Goal: Information Seeking & Learning: Compare options

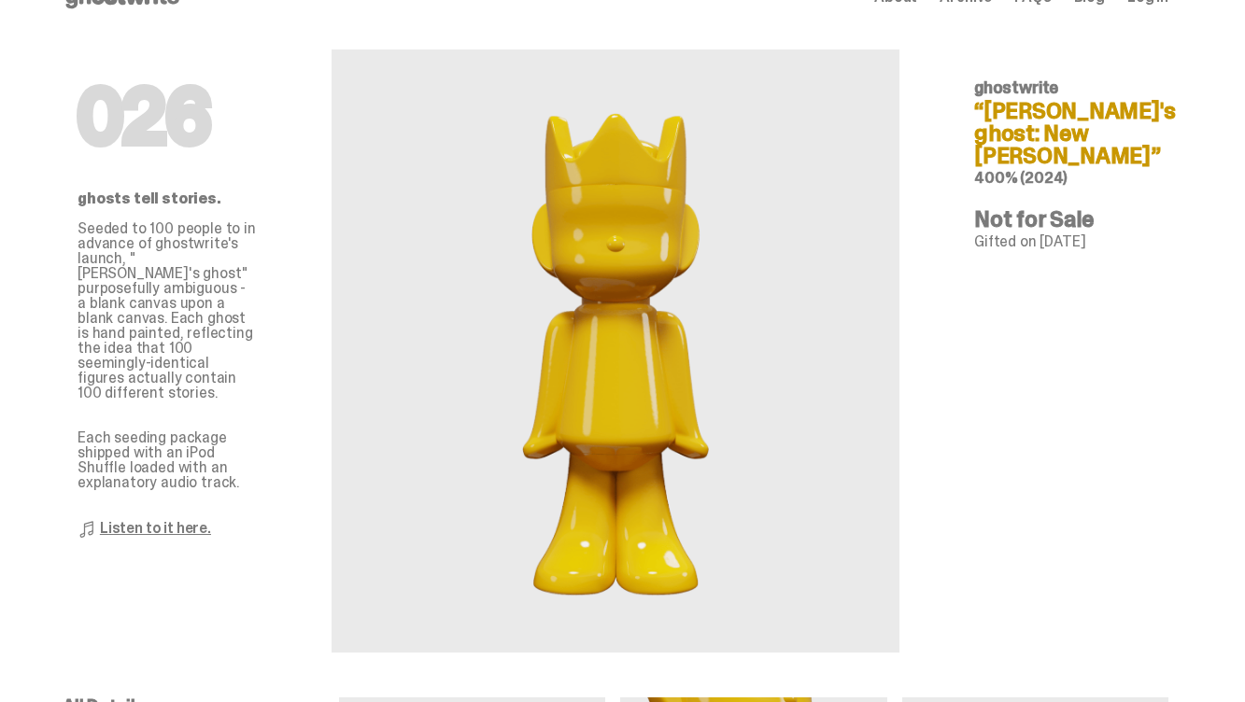
scroll to position [43, 0]
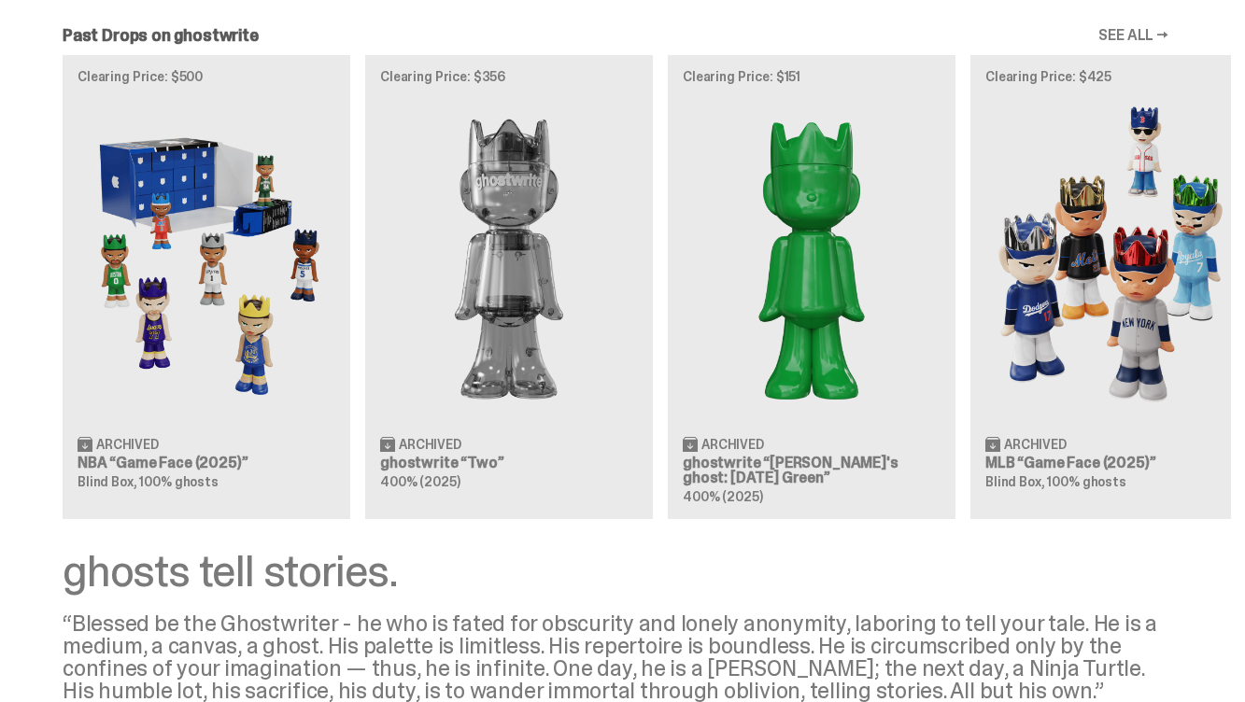
scroll to position [1632, 0]
click at [593, 317] on div "Clearing Price: $500 Archived NBA “Game Face (2025)” Blind Box, 100% ghosts Cle…" at bounding box center [615, 287] width 1231 height 463
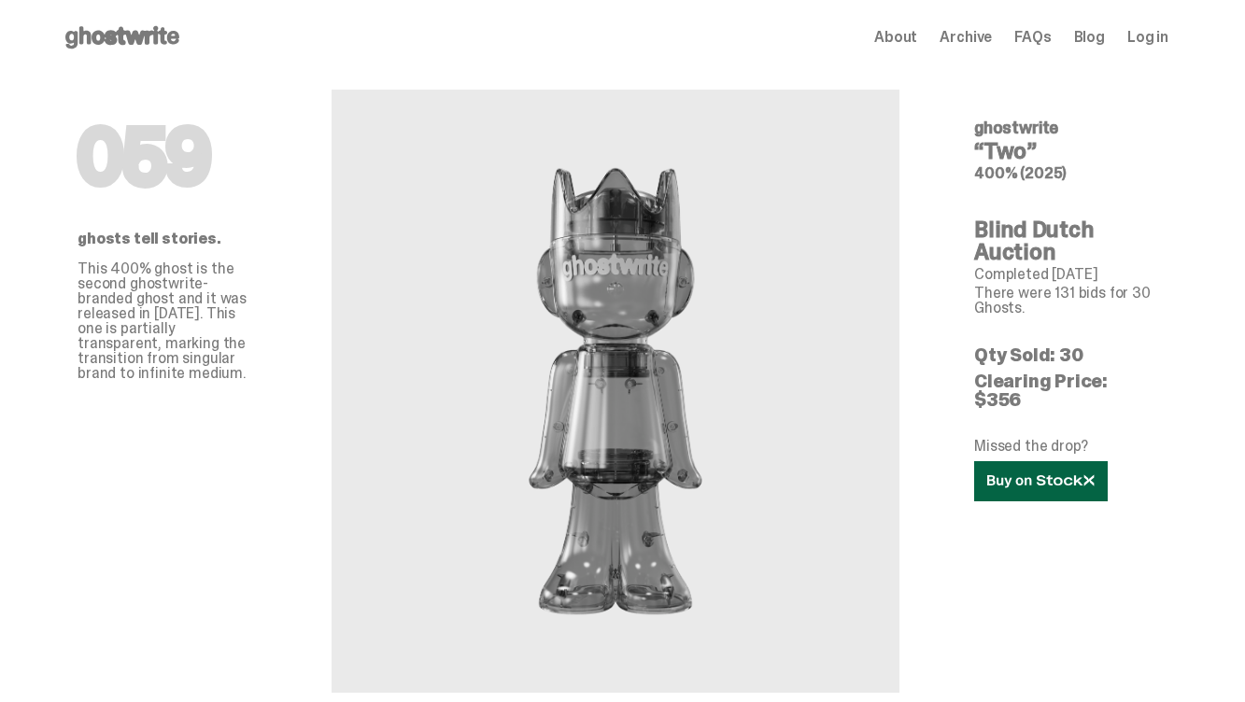
click at [1080, 475] on link at bounding box center [1041, 481] width 134 height 40
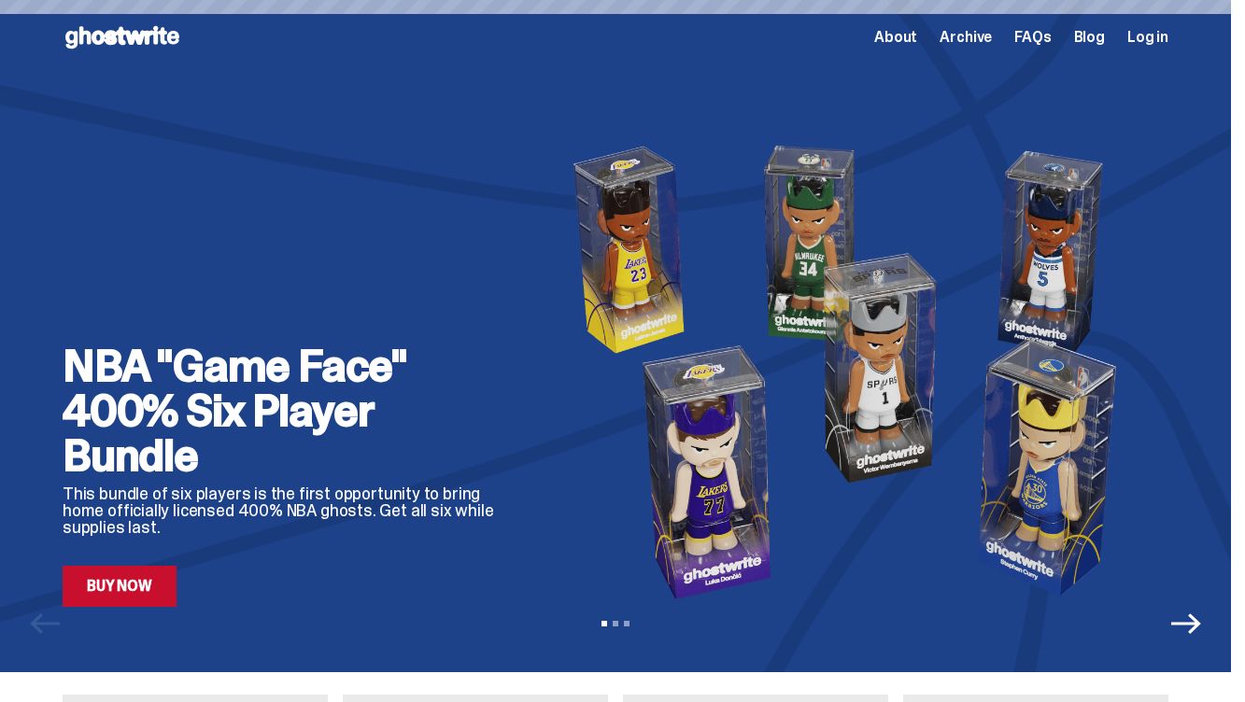
scroll to position [1632, 0]
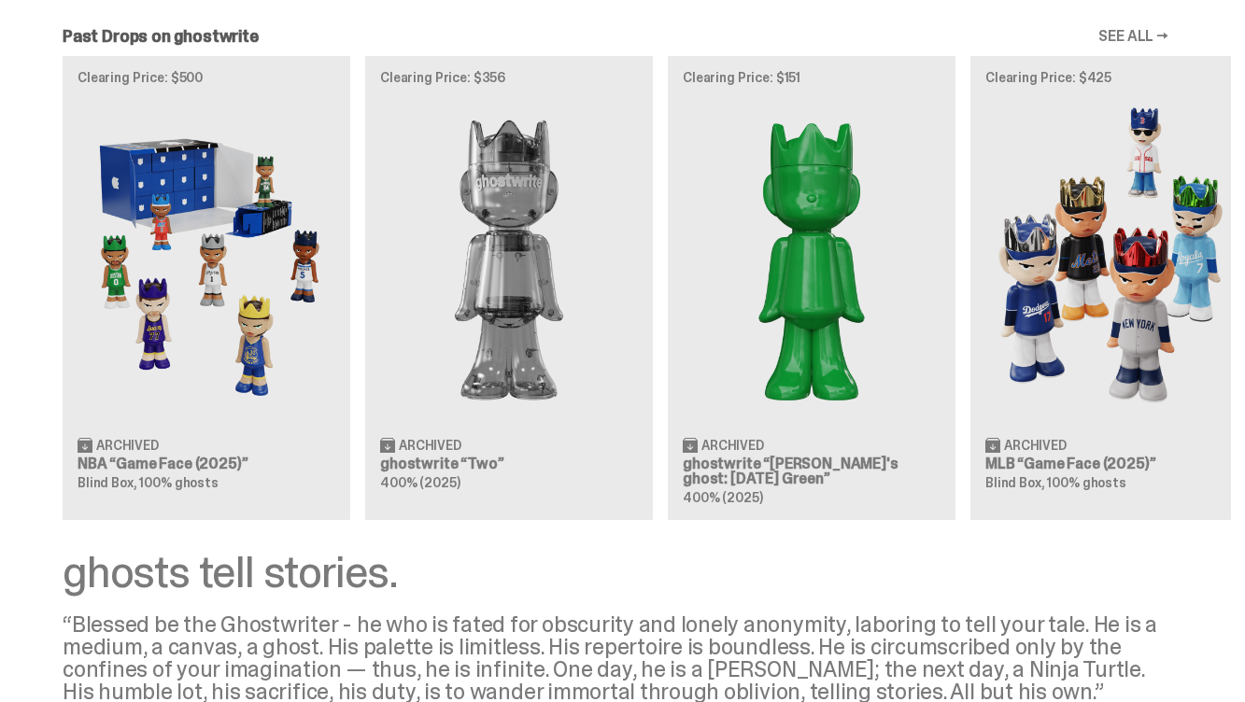
click at [759, 446] on div "Clearing Price: $500 Archived NBA “Game Face (2025)” Blind Box, 100% ghosts Cle…" at bounding box center [615, 287] width 1231 height 463
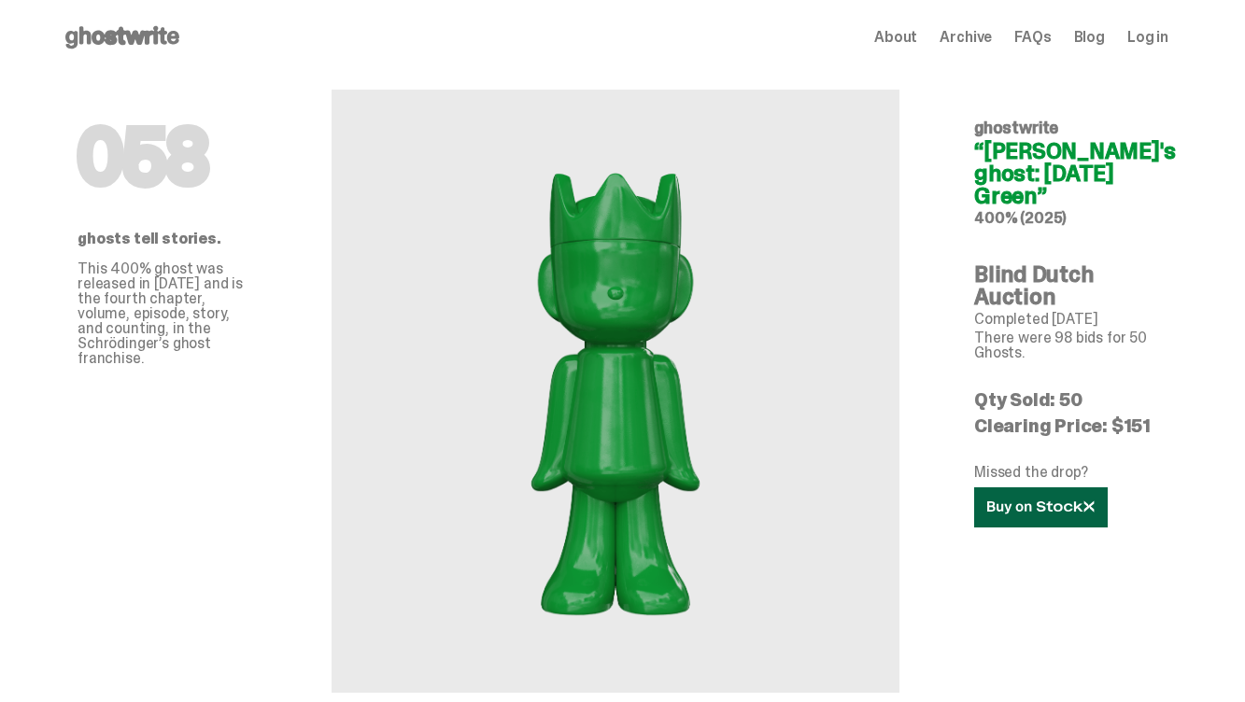
click at [1041, 519] on link at bounding box center [1041, 507] width 134 height 40
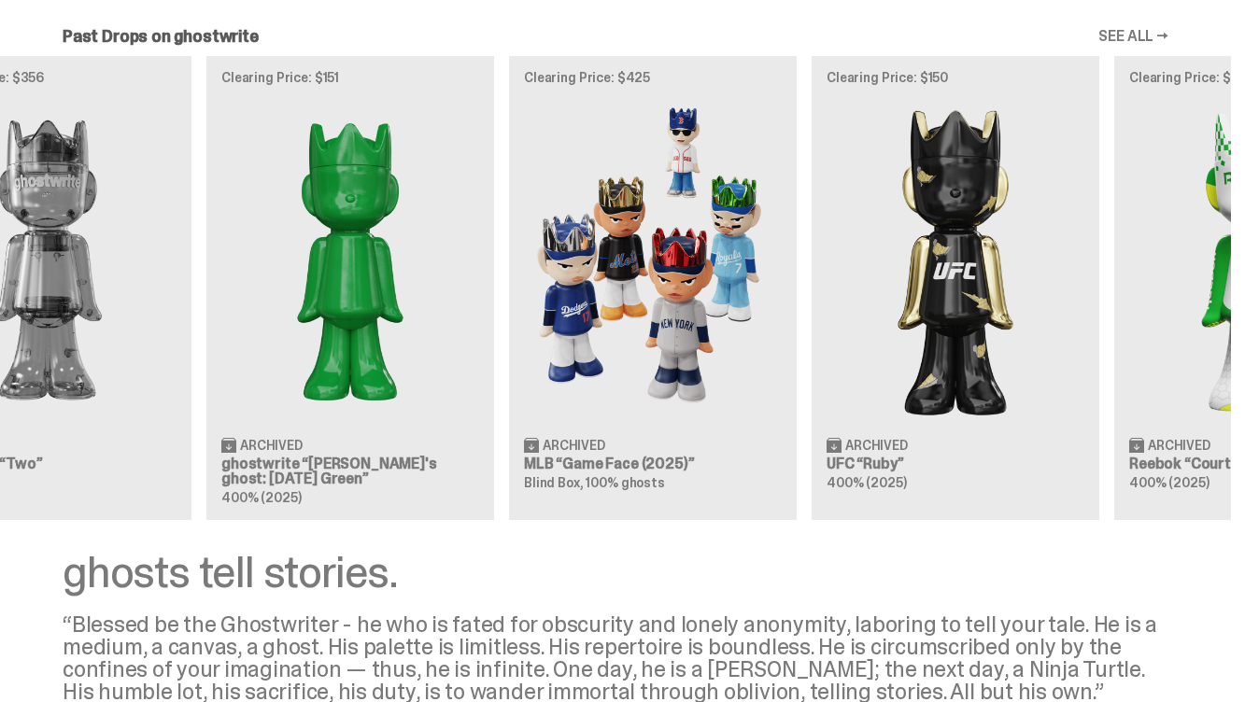
scroll to position [0, 669]
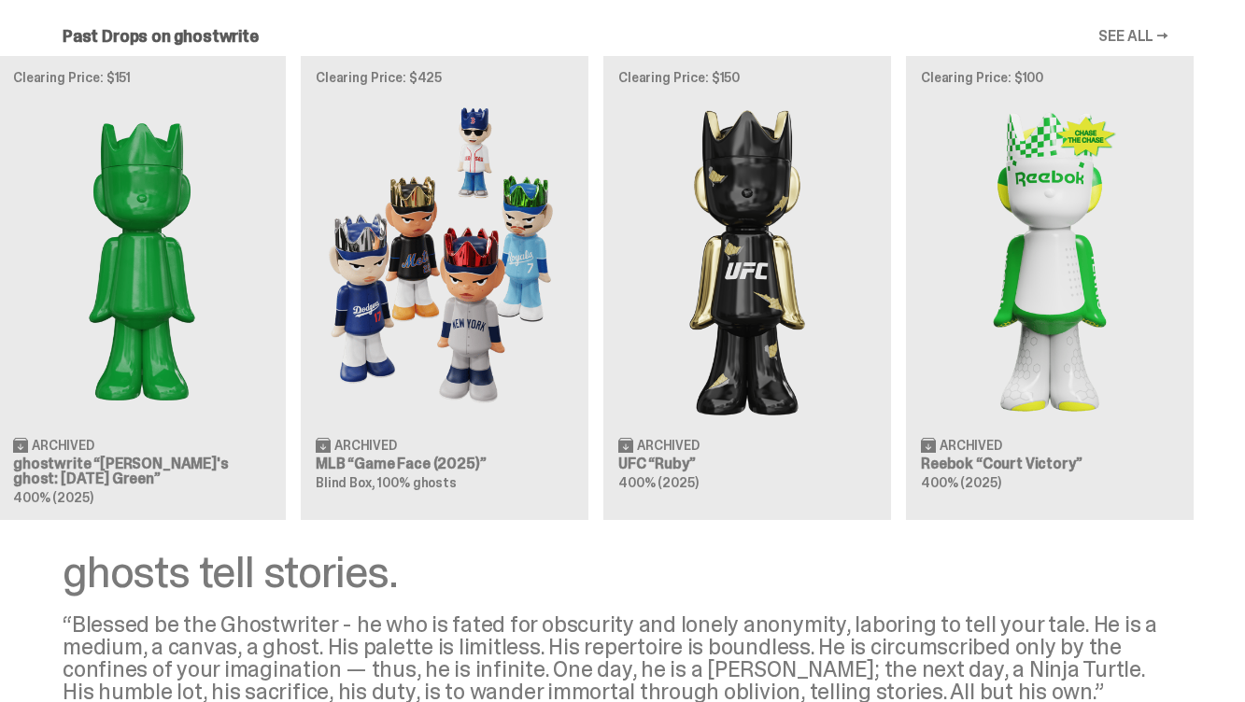
click at [1146, 31] on link "SEE ALL →" at bounding box center [1133, 36] width 70 height 15
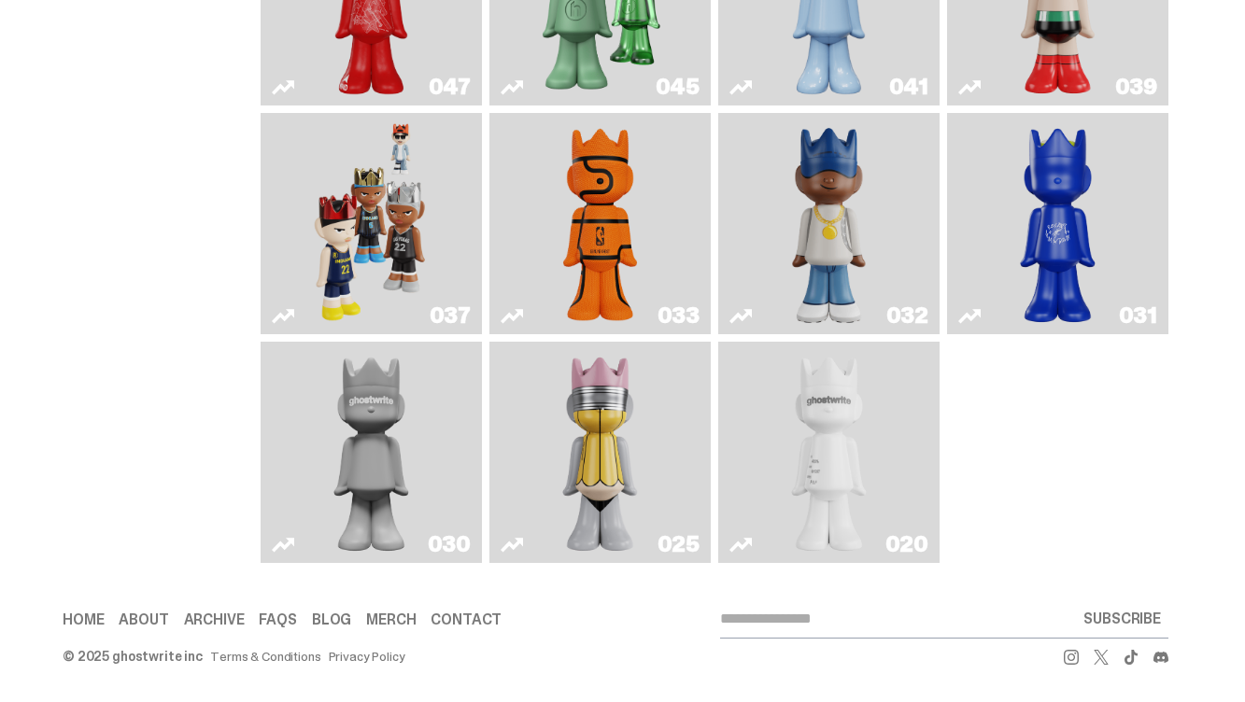
scroll to position [780, 0]
click at [1061, 209] on img "Latte" at bounding box center [1057, 223] width 116 height 206
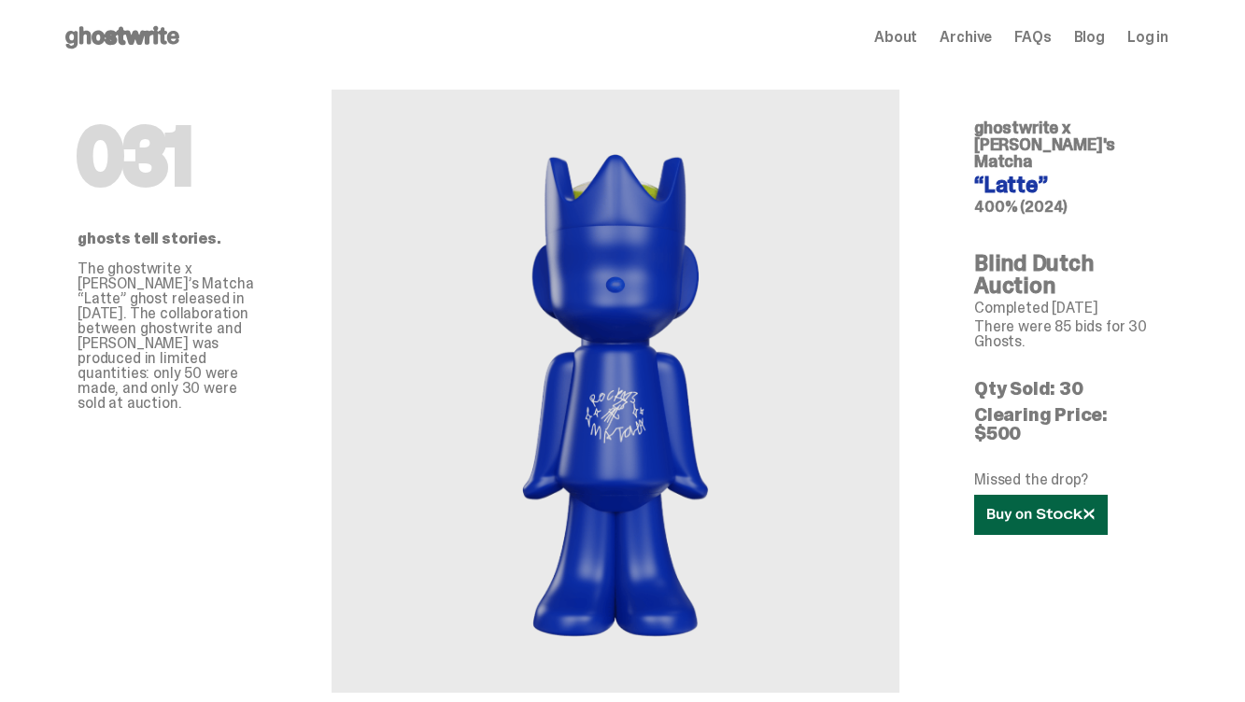
click at [1019, 508] on icon at bounding box center [1040, 515] width 107 height 14
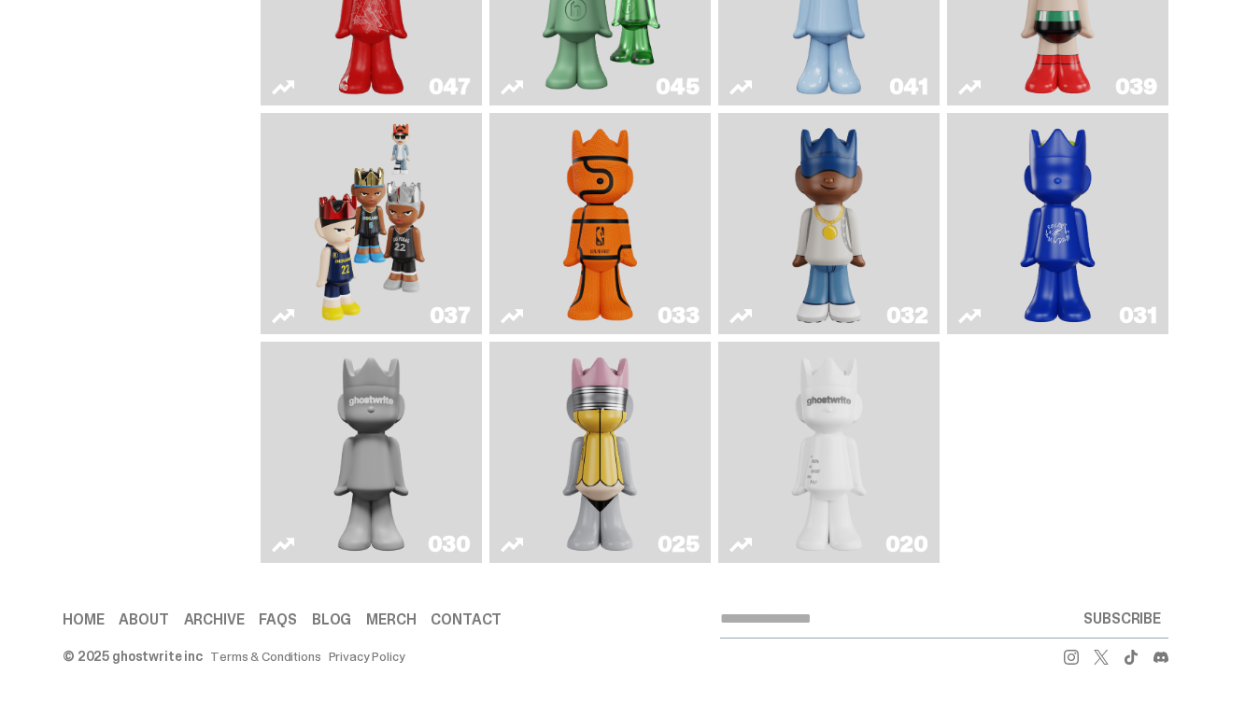
click at [781, 449] on img "ghost" at bounding box center [828, 452] width 116 height 206
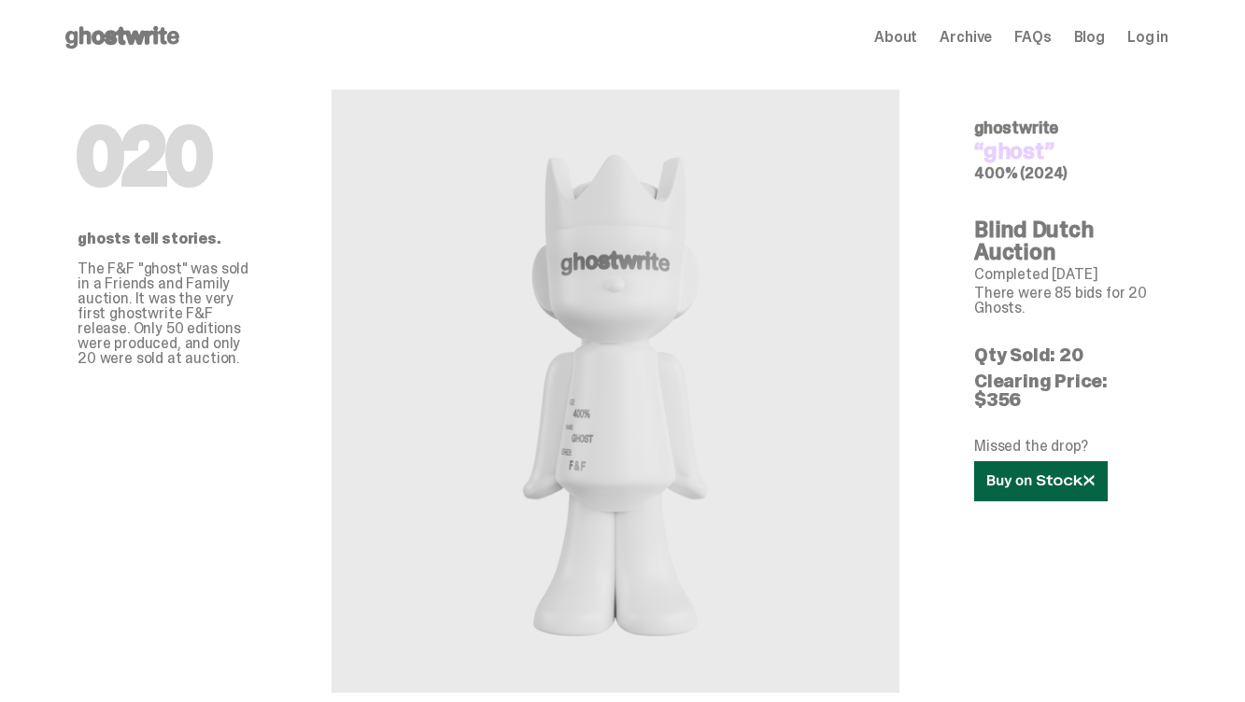
click at [1005, 470] on link at bounding box center [1041, 481] width 134 height 40
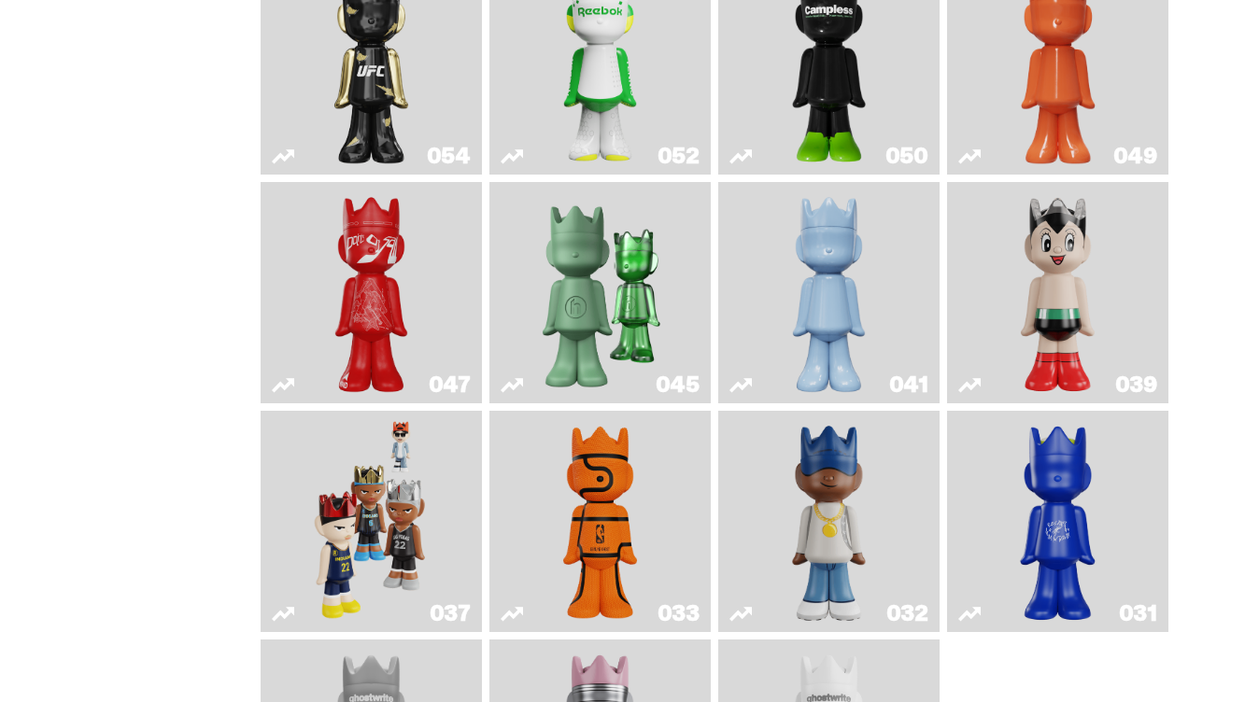
scroll to position [449, 0]
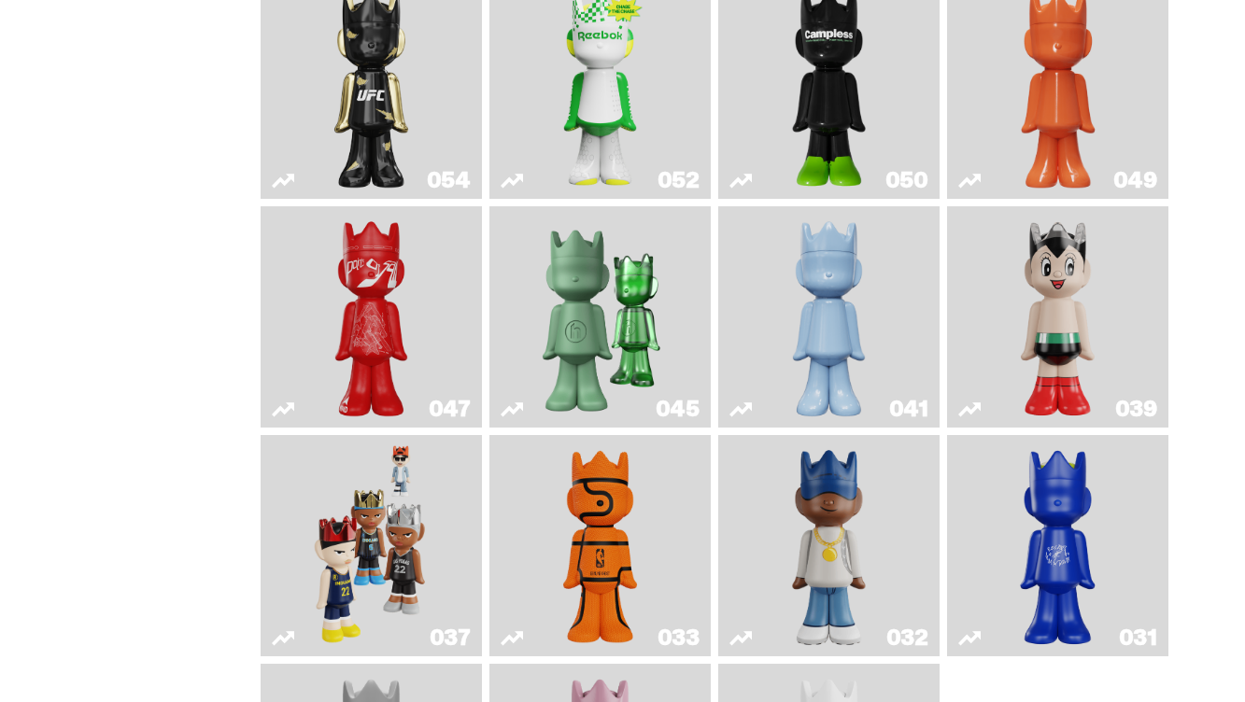
click at [563, 286] on img "Present" at bounding box center [599, 317] width 142 height 206
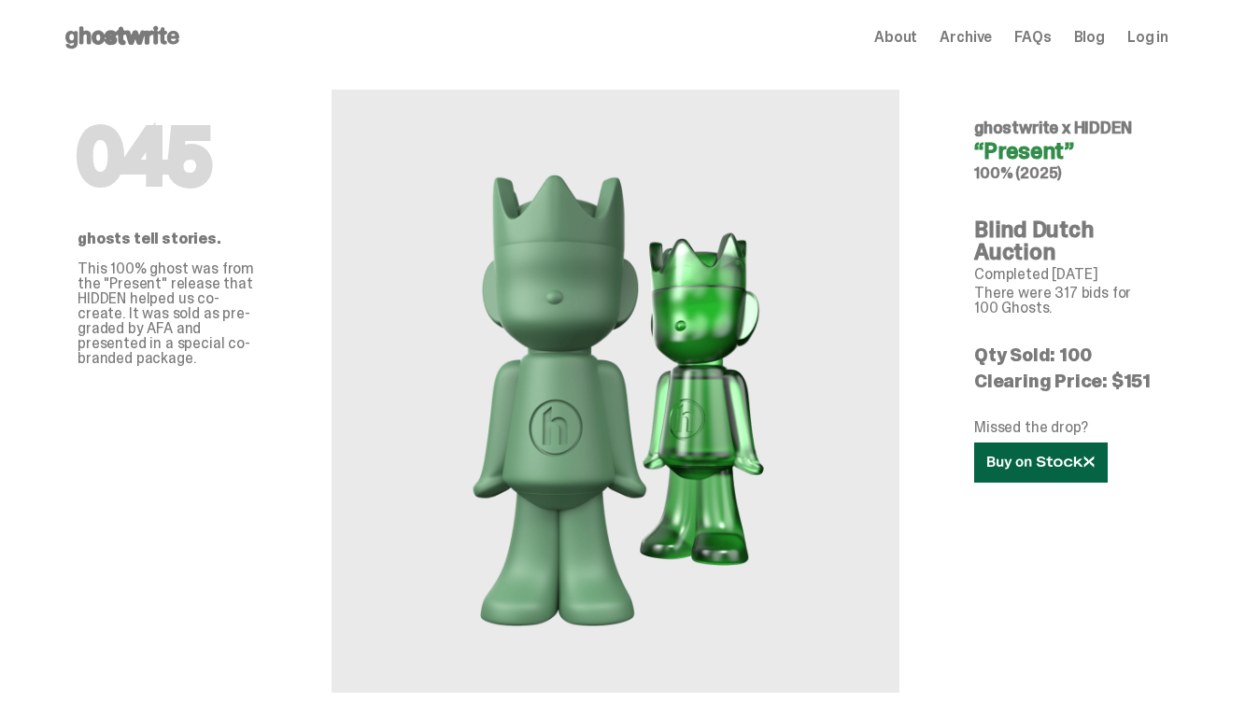
click at [1021, 462] on icon at bounding box center [1040, 463] width 107 height 14
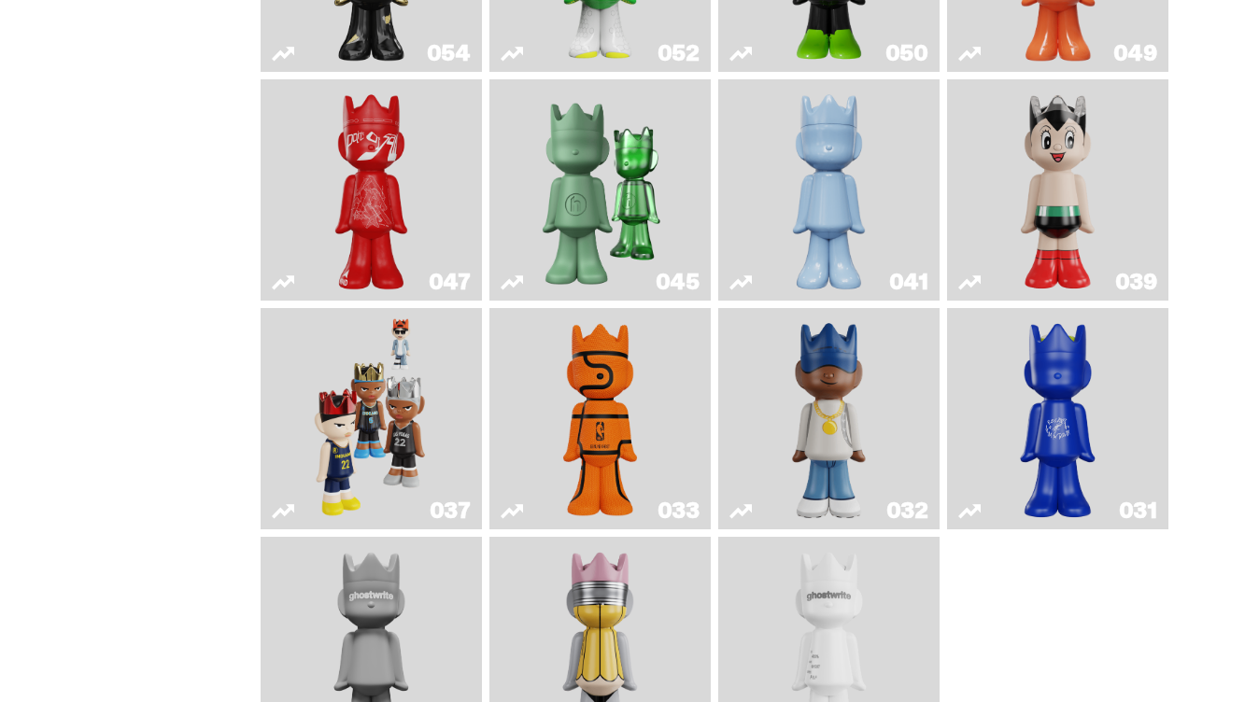
scroll to position [780, 0]
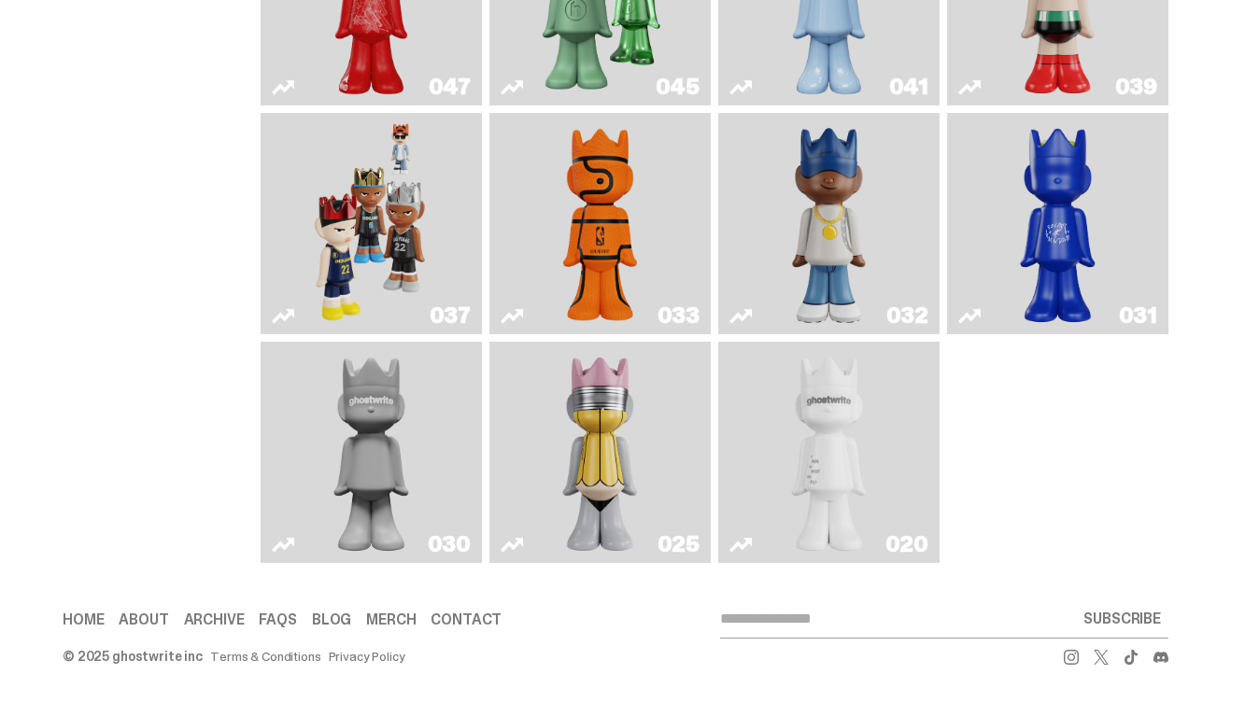
click at [414, 420] on img "One" at bounding box center [371, 452] width 116 height 206
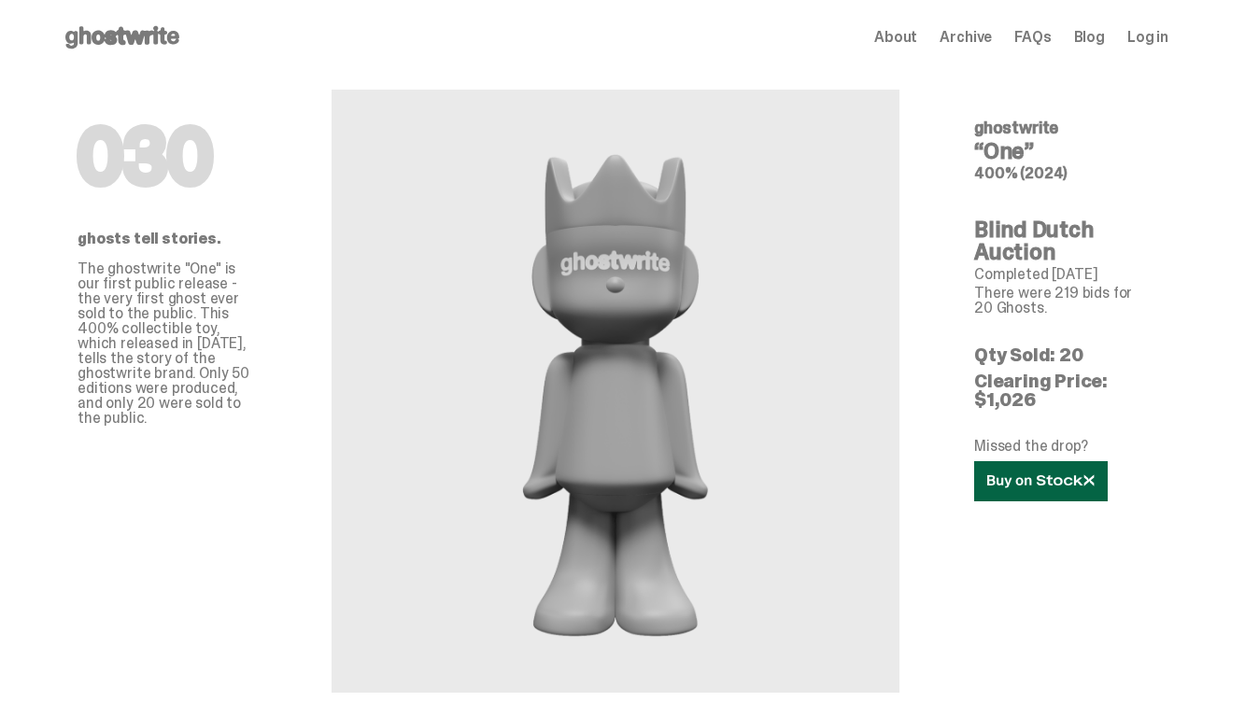
click at [1052, 479] on icon at bounding box center [1040, 481] width 107 height 14
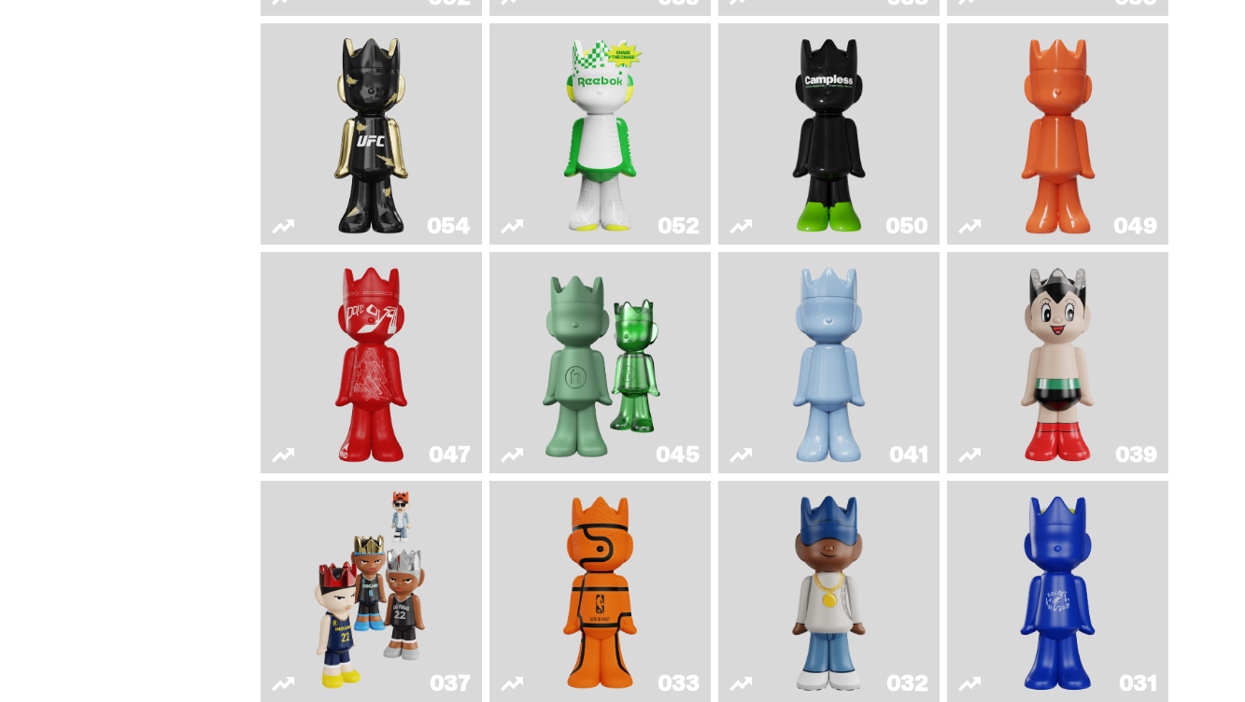
scroll to position [391, 0]
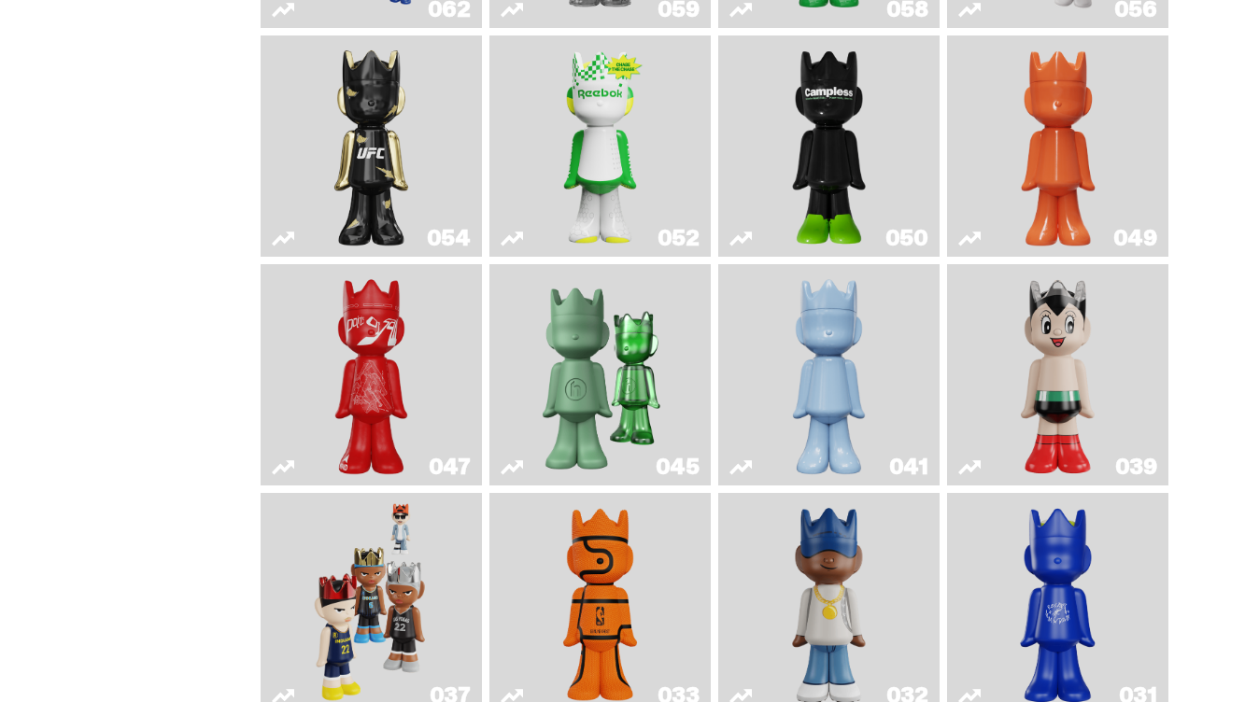
click at [376, 351] on img "Skip" at bounding box center [371, 375] width 89 height 206
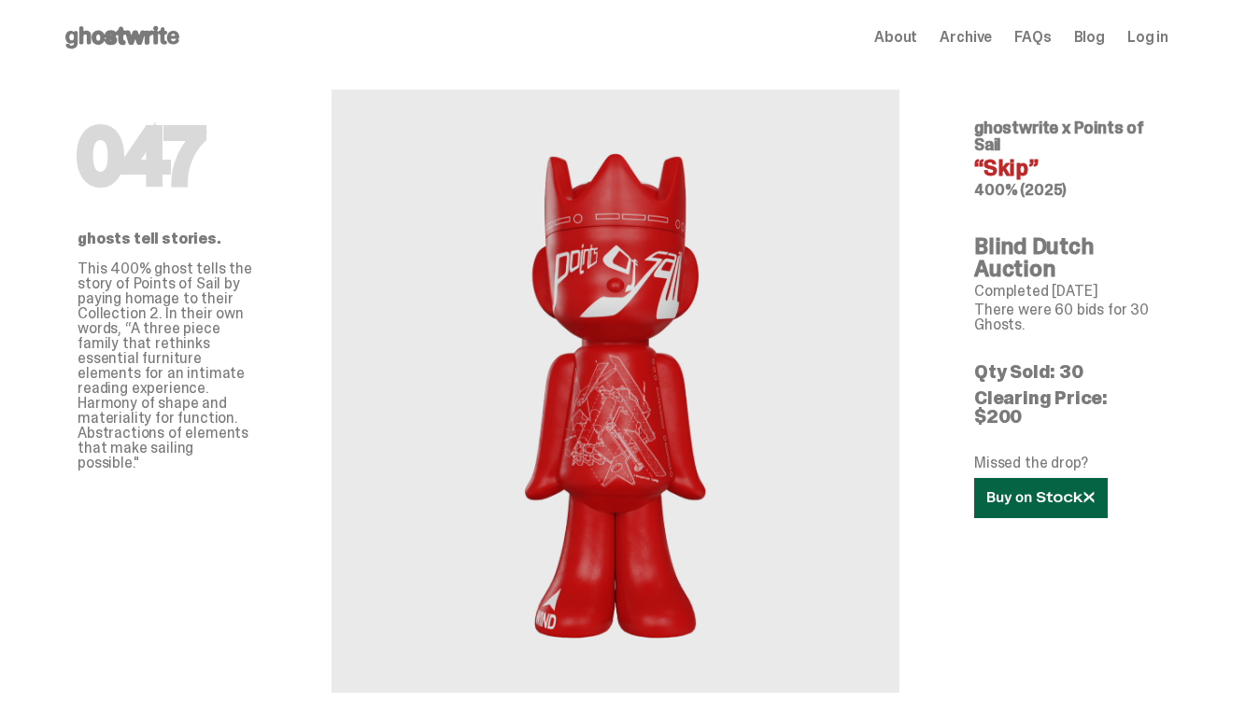
click at [1062, 491] on icon at bounding box center [1040, 498] width 107 height 14
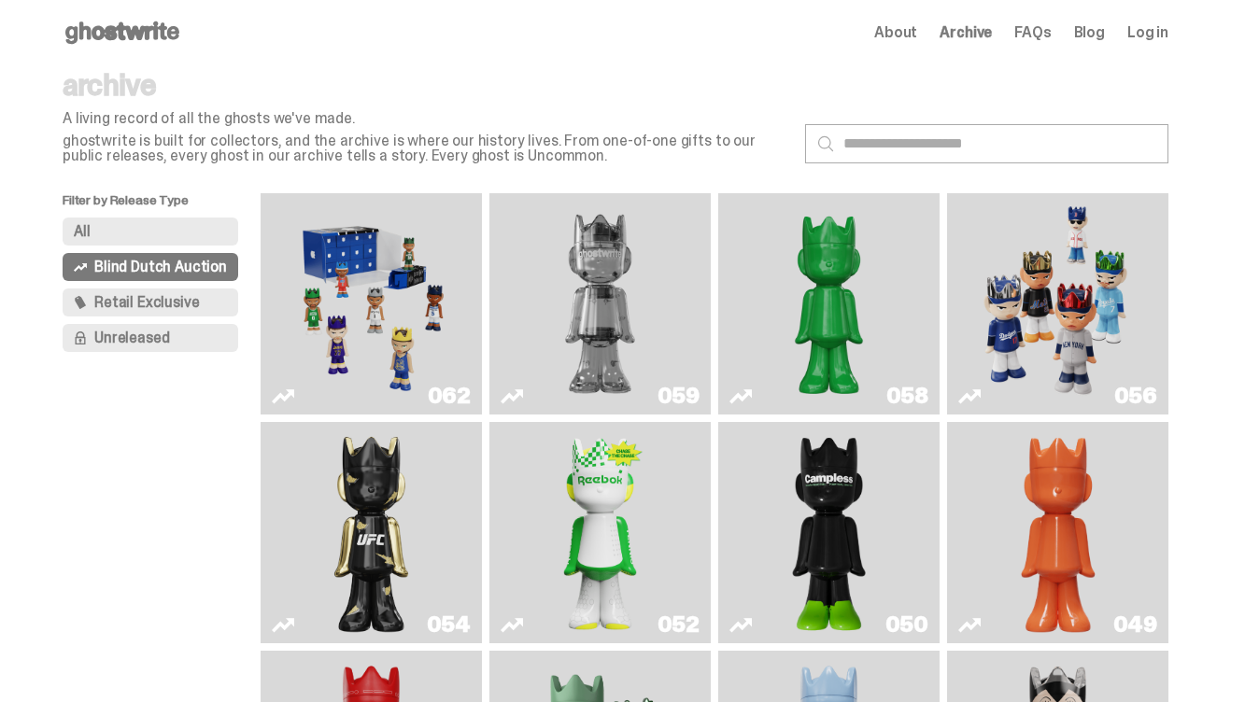
scroll to position [3, 0]
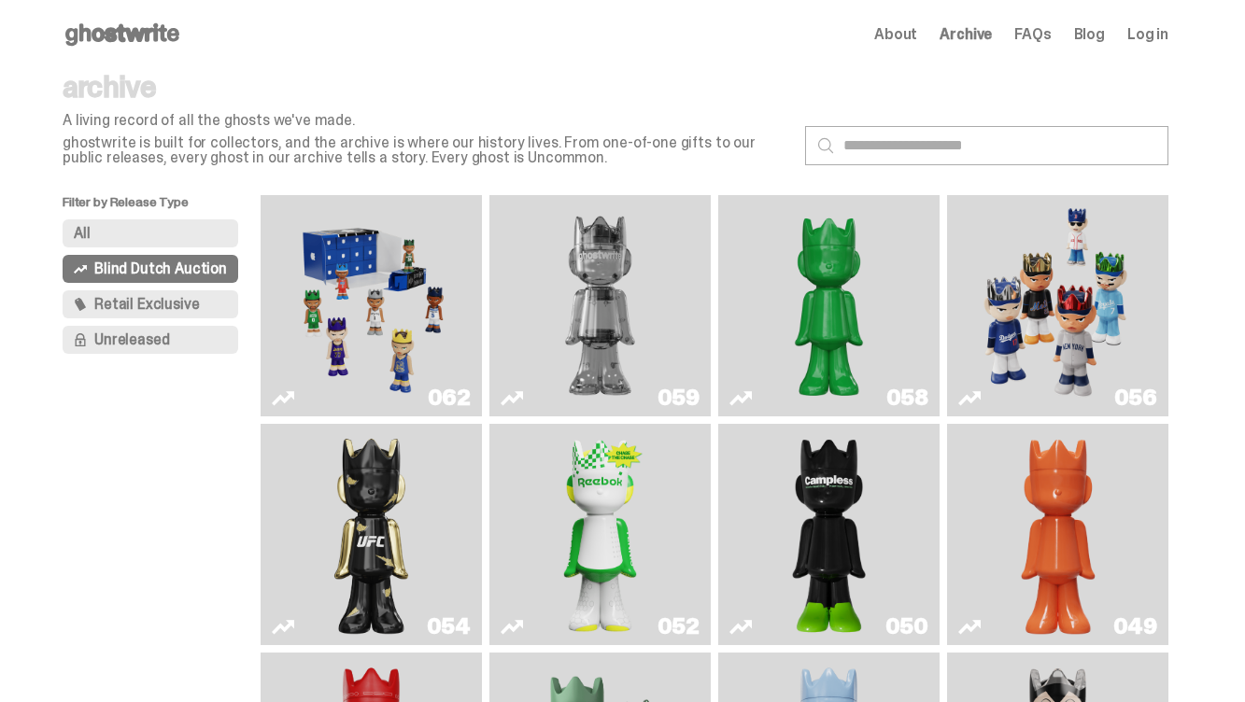
click at [588, 304] on img "Two" at bounding box center [599, 306] width 165 height 206
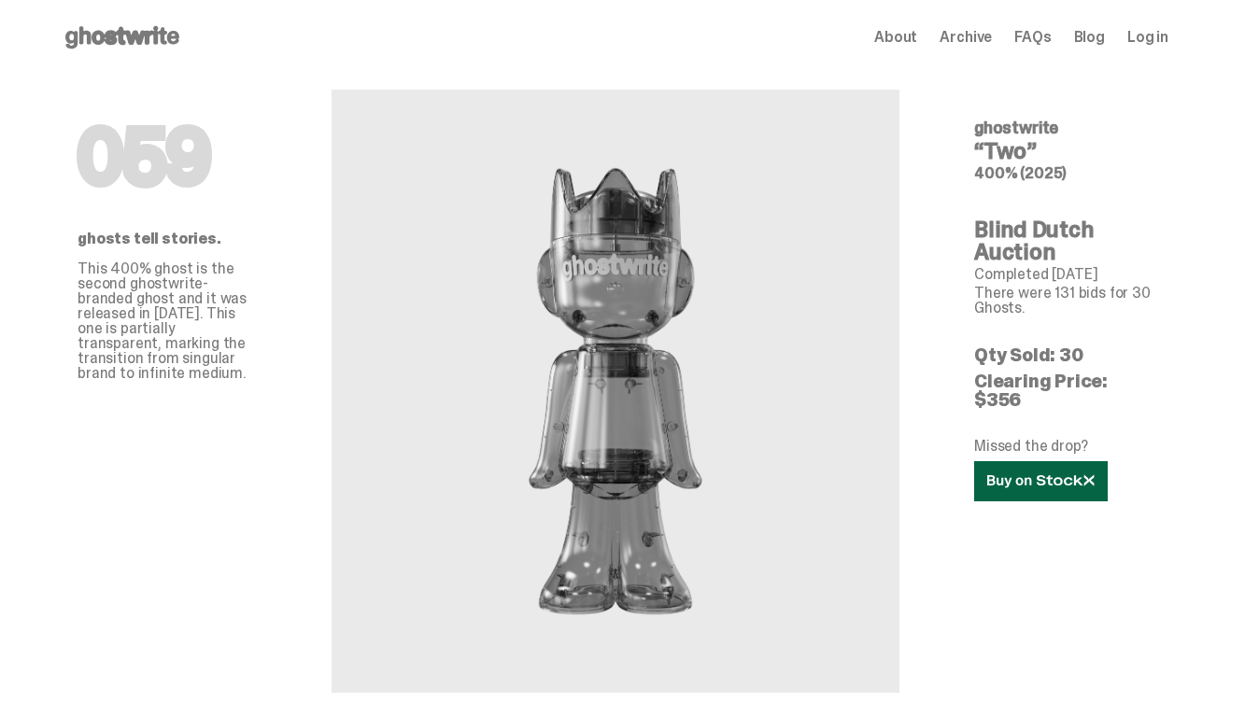
click at [1031, 472] on link at bounding box center [1041, 481] width 134 height 40
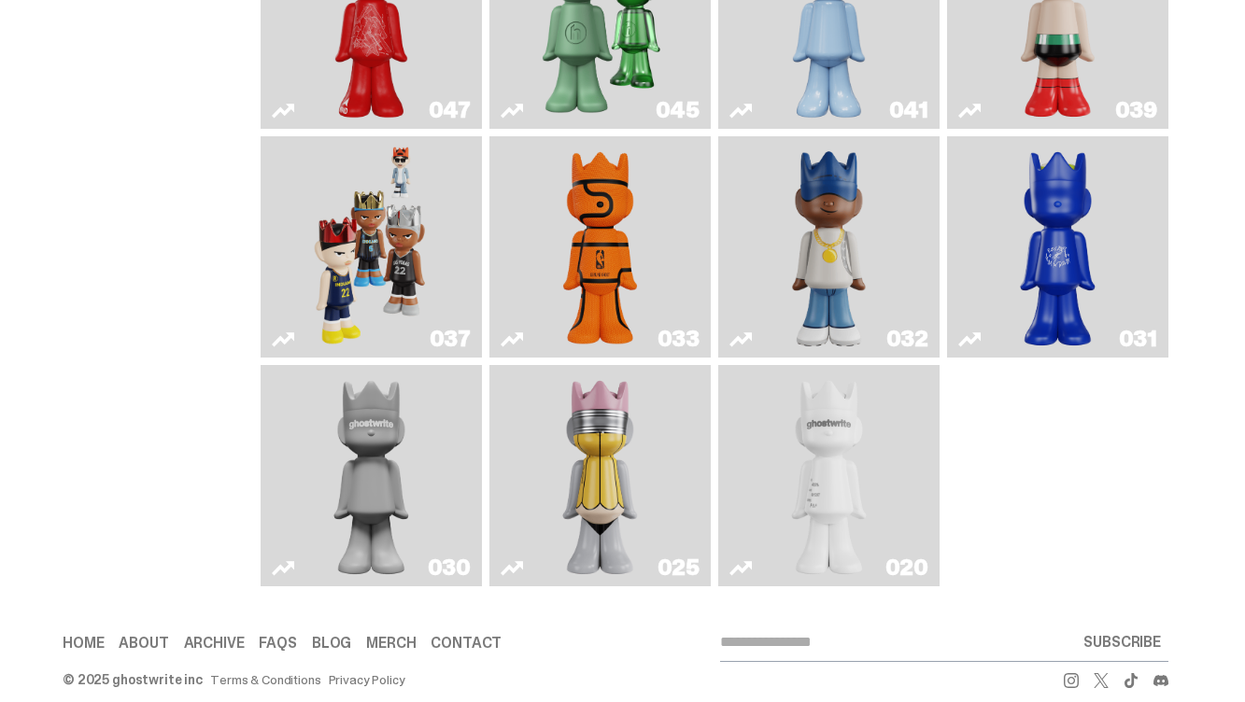
scroll to position [747, 0]
click at [796, 486] on img "ghost" at bounding box center [828, 476] width 116 height 206
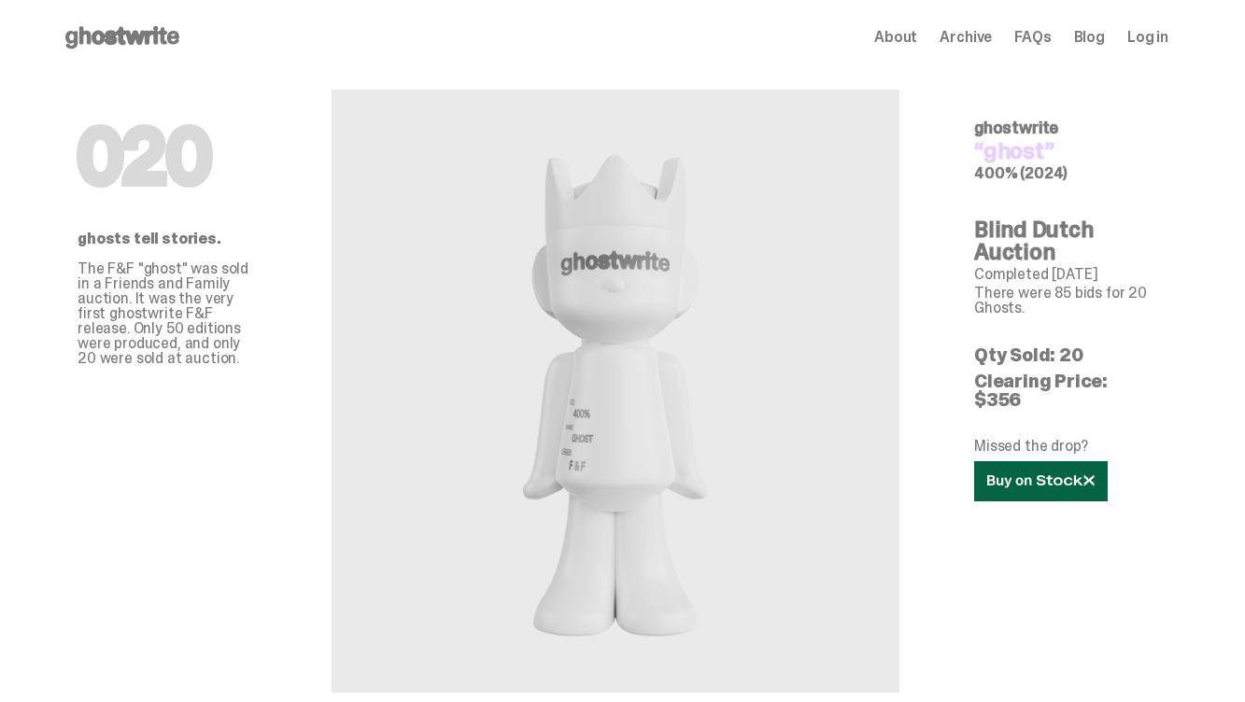
click at [1007, 476] on link at bounding box center [1041, 481] width 134 height 40
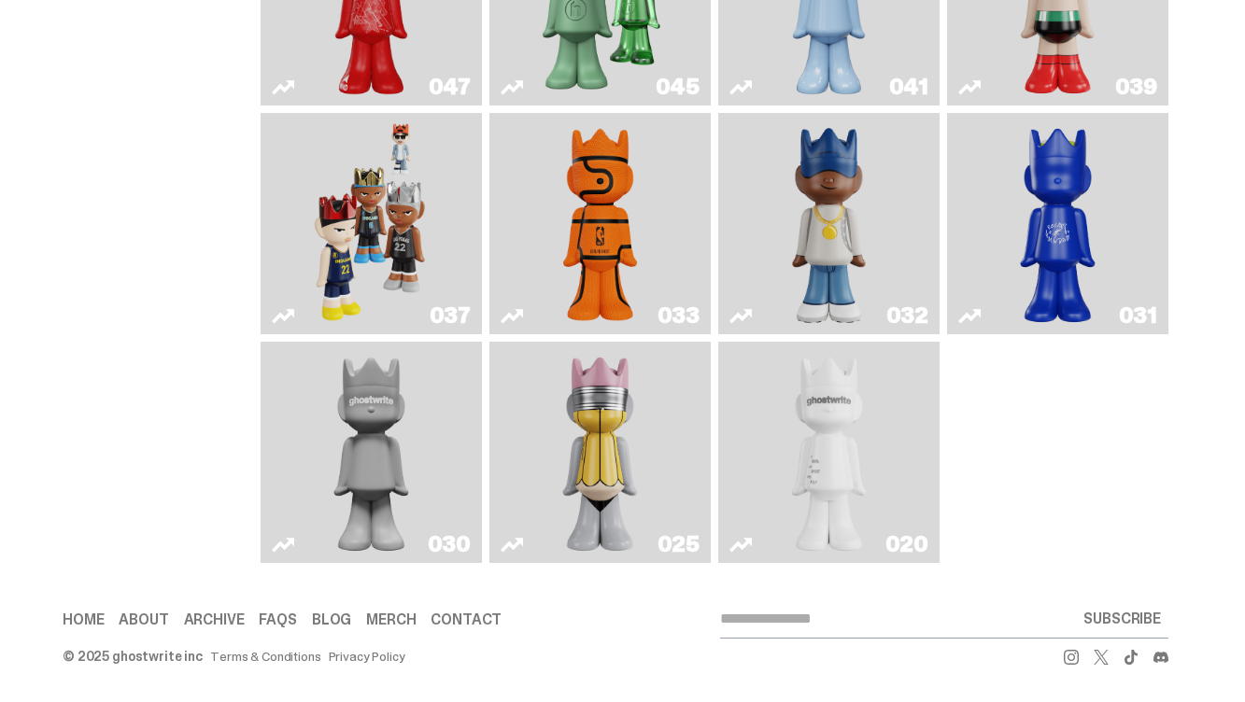
scroll to position [778, 0]
click at [387, 453] on img "One" at bounding box center [371, 452] width 116 height 206
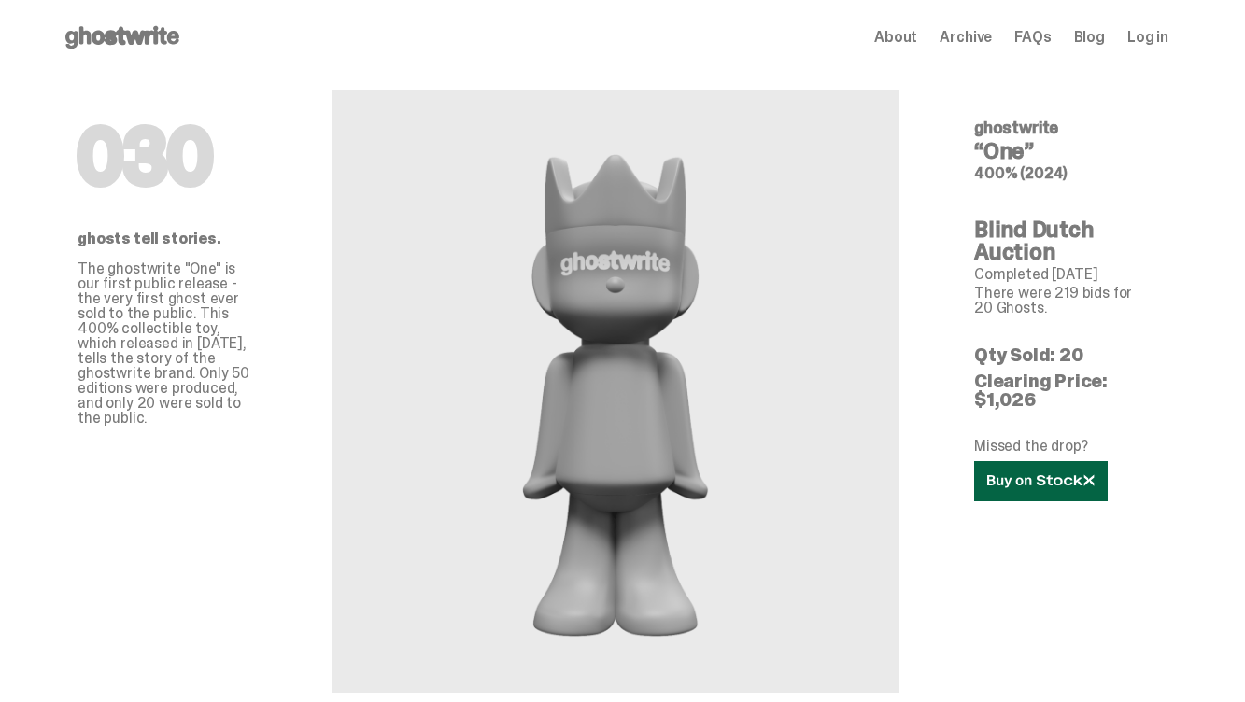
click at [1005, 473] on link at bounding box center [1041, 481] width 134 height 40
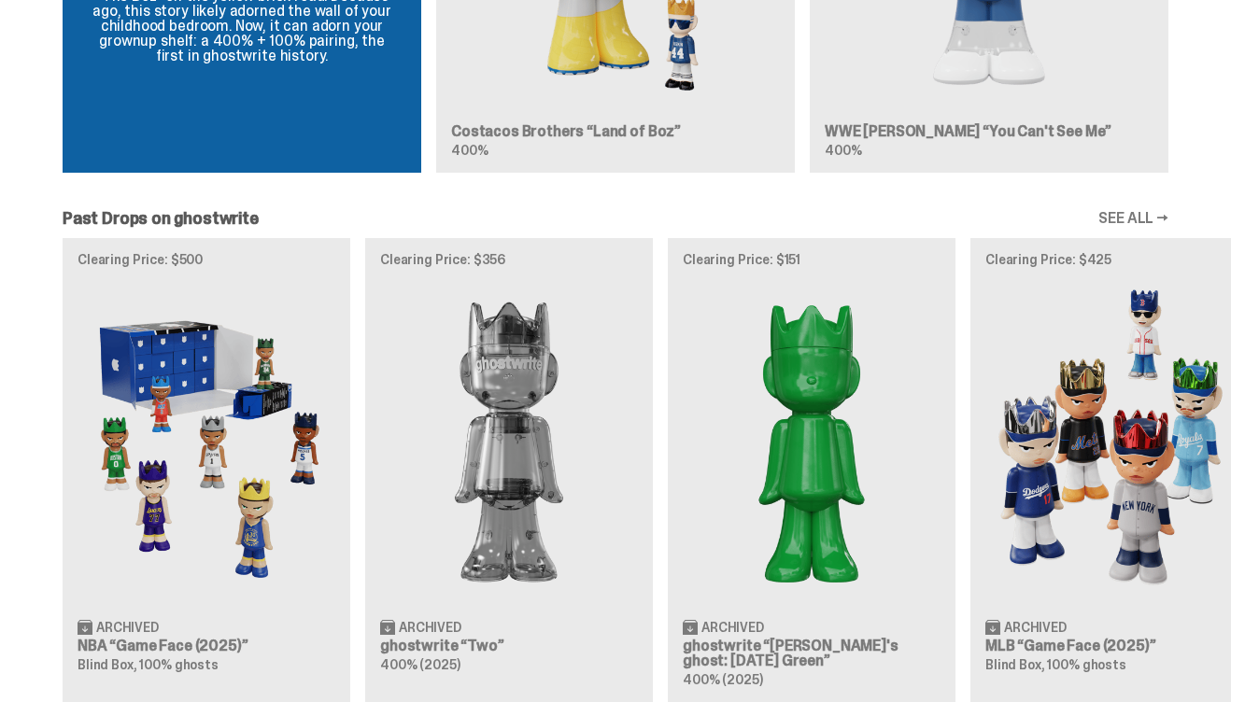
scroll to position [1603, 0]
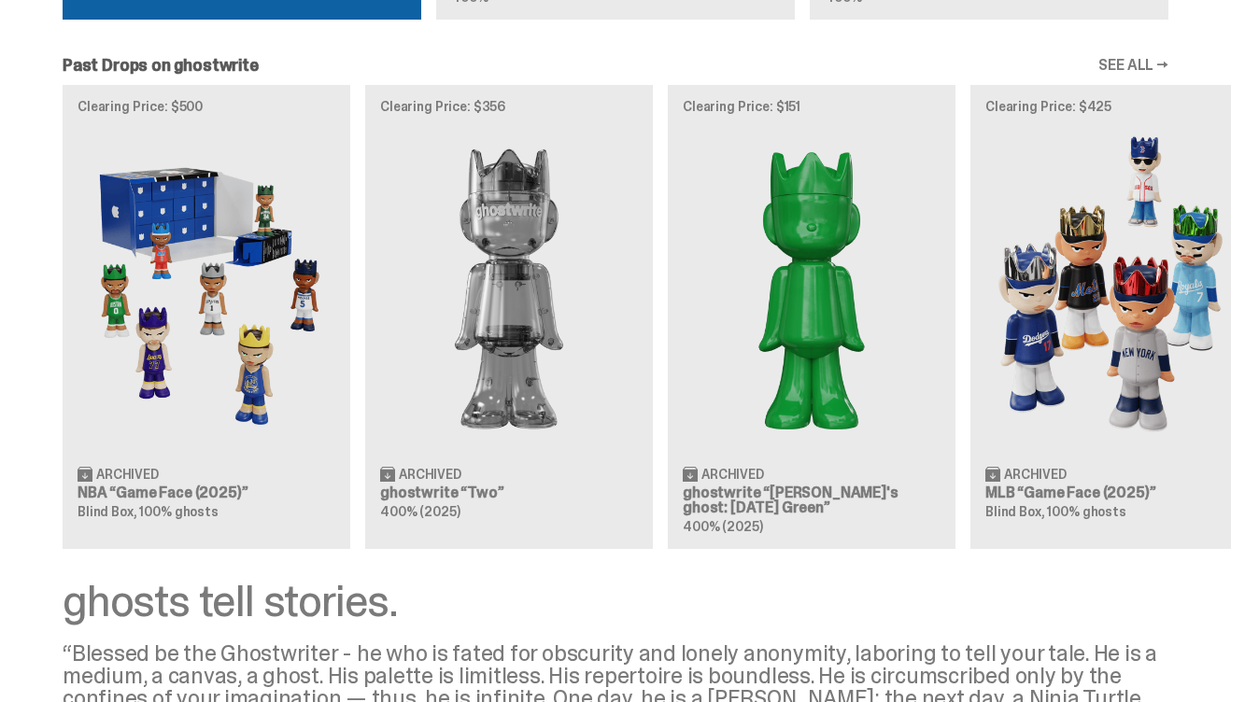
click at [509, 394] on div "Clearing Price: $500 Archived NBA “Game Face (2025)” Blind Box, 100% ghosts Cle…" at bounding box center [615, 316] width 1231 height 463
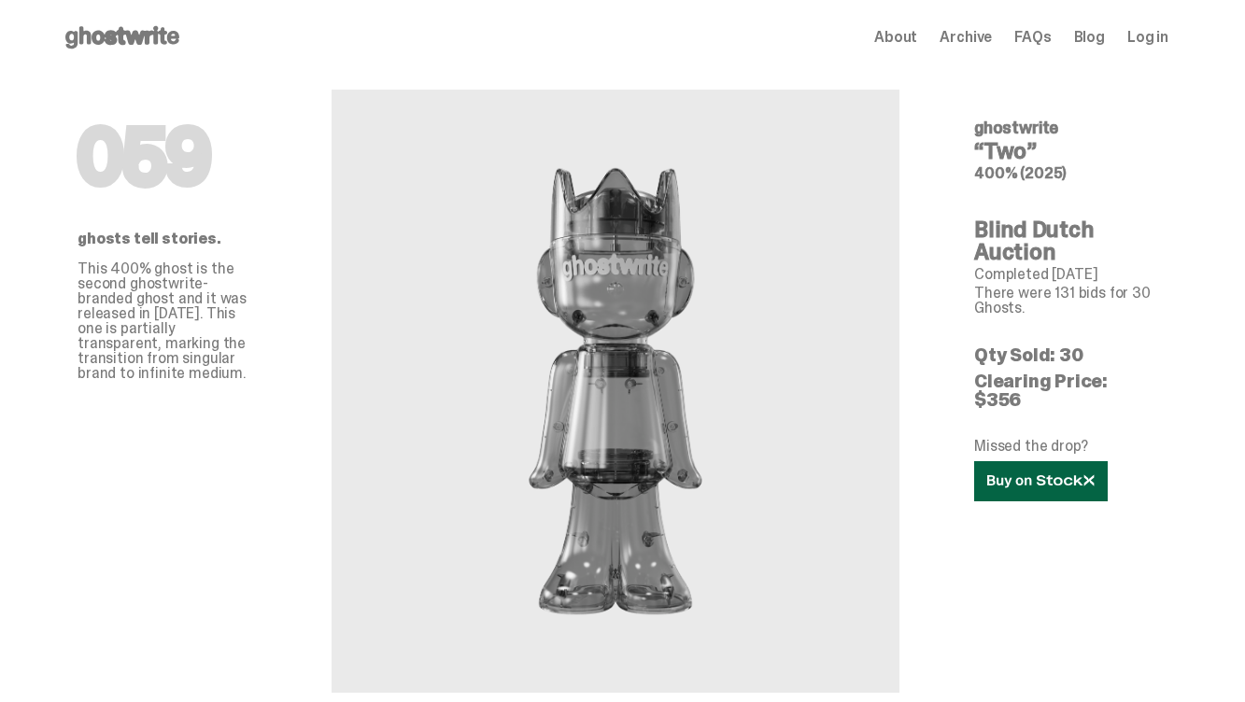
click at [1007, 474] on icon at bounding box center [1040, 481] width 107 height 14
click at [1027, 474] on icon at bounding box center [1040, 481] width 107 height 14
